Goal: Complete application form

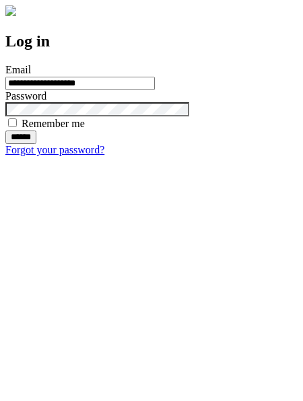
type input "**********"
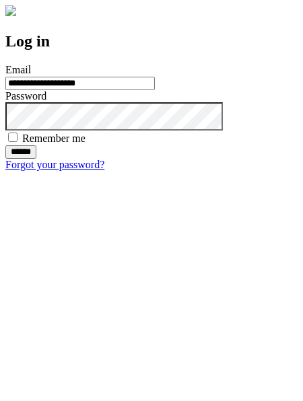
click at [36, 159] on input "******" at bounding box center [20, 151] width 31 height 13
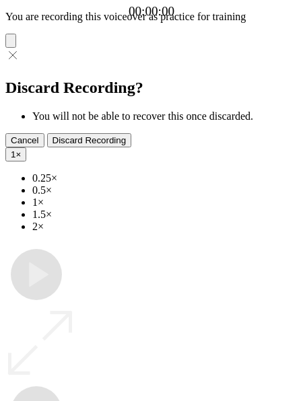
type input "**********"
